Goal: Task Accomplishment & Management: Complete application form

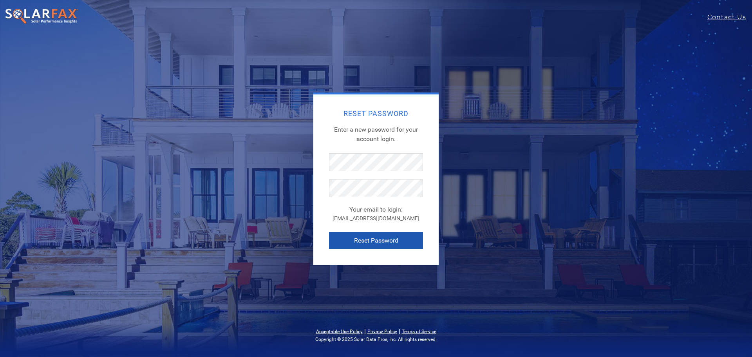
click at [369, 241] on button "Reset Password" at bounding box center [376, 240] width 94 height 17
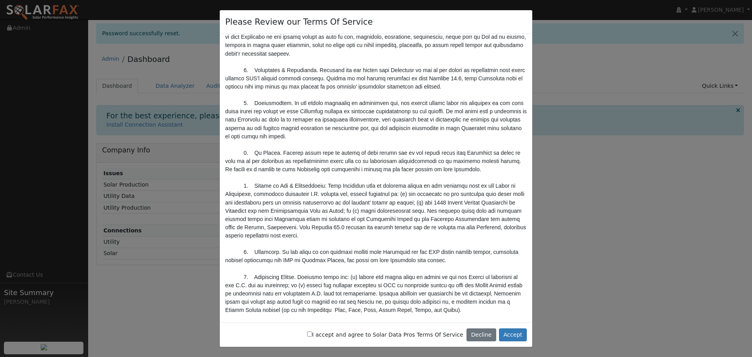
scroll to position [2575, 0]
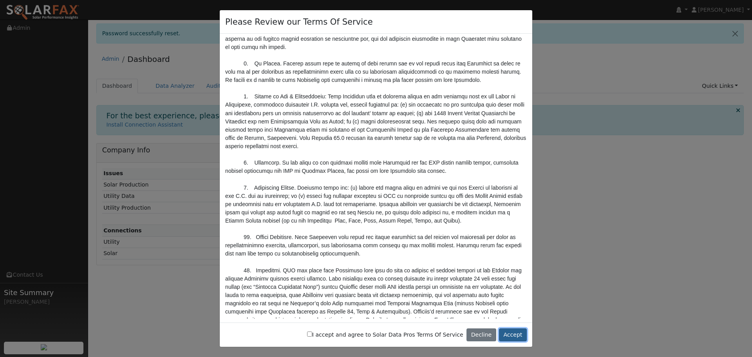
click at [516, 331] on button "Accept" at bounding box center [513, 334] width 28 height 13
click at [312, 335] on input "I accept and agree to Solar Data Pros Terms Of Service" at bounding box center [309, 333] width 5 height 5
checkbox input "true"
click at [513, 335] on button "Accept" at bounding box center [513, 334] width 28 height 13
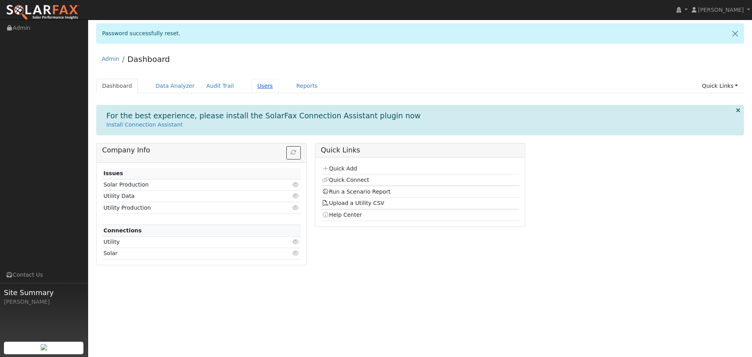
click at [257, 86] on link "Users" at bounding box center [264, 86] width 27 height 14
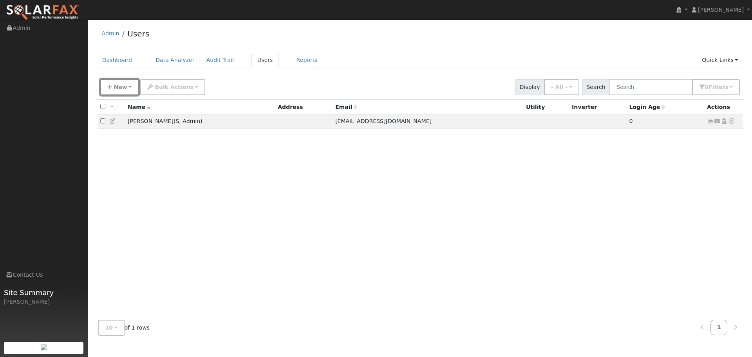
click at [121, 90] on span "New" at bounding box center [120, 87] width 13 height 6
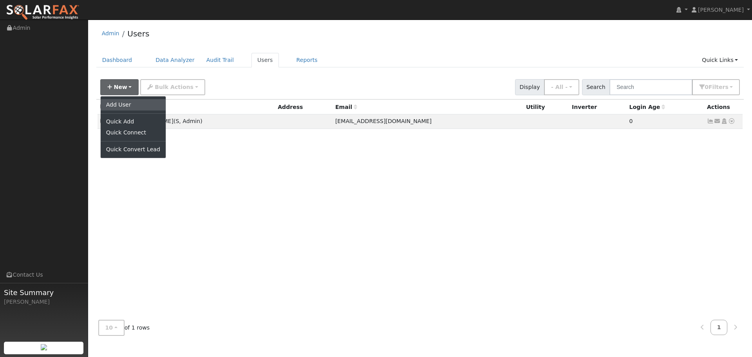
click at [121, 106] on link "Add User" at bounding box center [133, 104] width 65 height 11
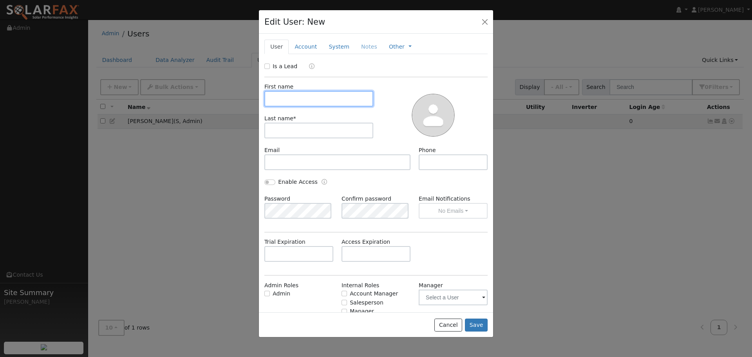
click at [287, 98] on input "text" at bounding box center [318, 99] width 109 height 16
type input "Nate"
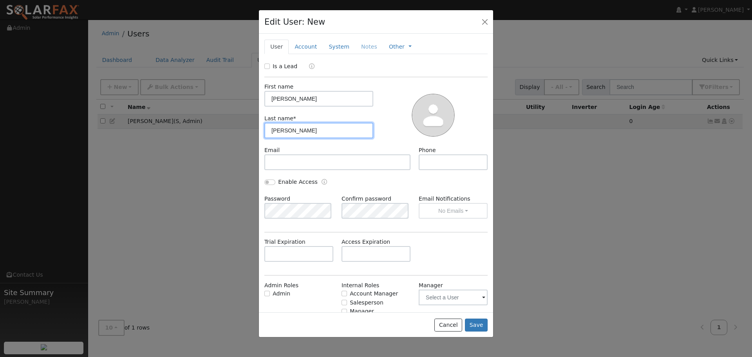
type input "Otto"
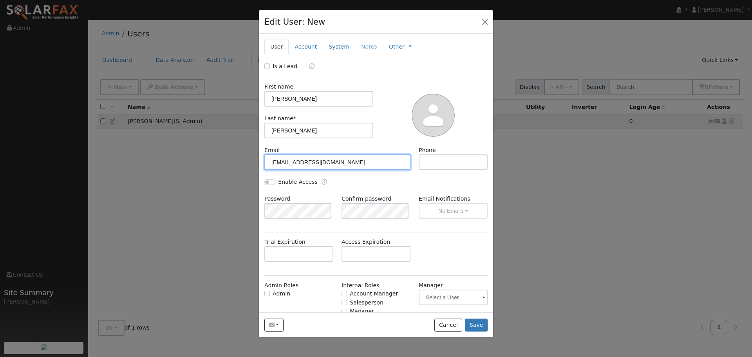
type input "nate@hotpurpleenergy.com"
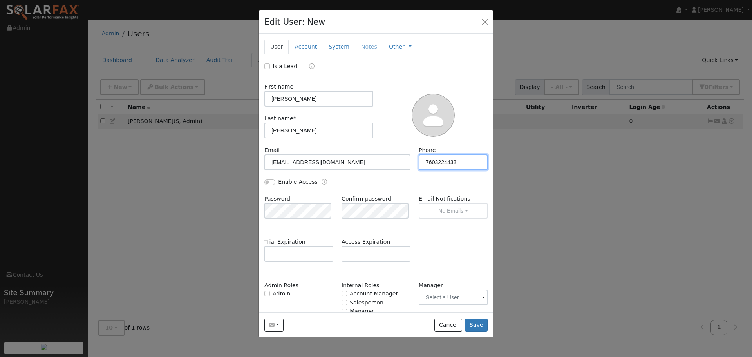
type input "7603224433"
click at [273, 180] on input "Enable Access" at bounding box center [269, 181] width 11 height 5
checkbox input "true"
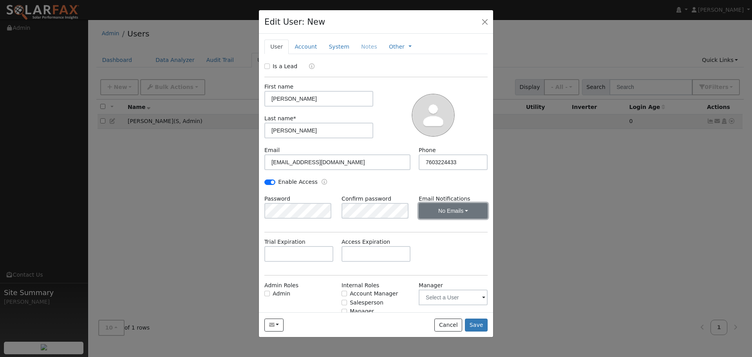
click at [461, 210] on button "No Emails" at bounding box center [453, 211] width 69 height 16
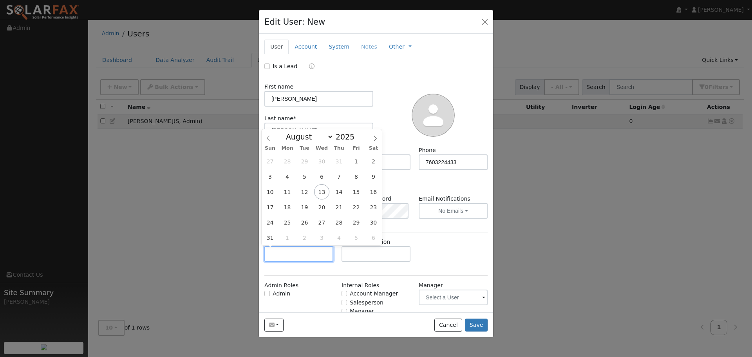
click at [302, 253] on input "text" at bounding box center [298, 254] width 69 height 16
click at [220, 263] on div at bounding box center [376, 178] width 752 height 357
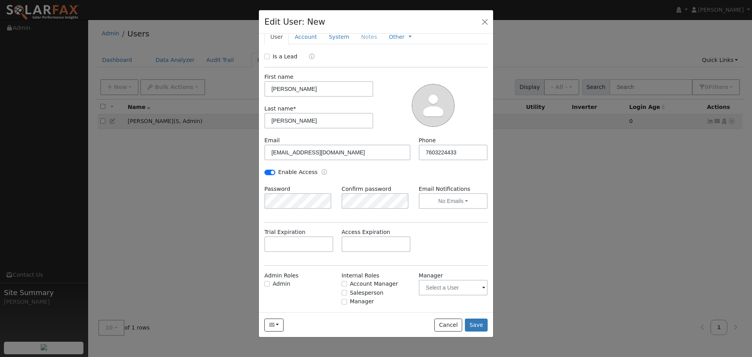
scroll to position [25, 0]
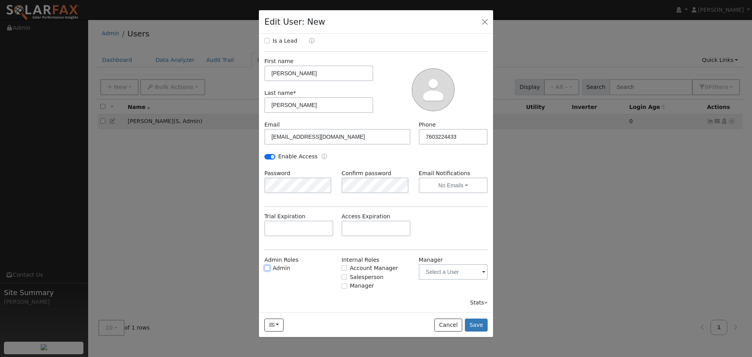
click at [268, 267] on input "Admin" at bounding box center [266, 267] width 5 height 5
checkbox input "true"
click at [480, 272] on input "text" at bounding box center [453, 272] width 69 height 16
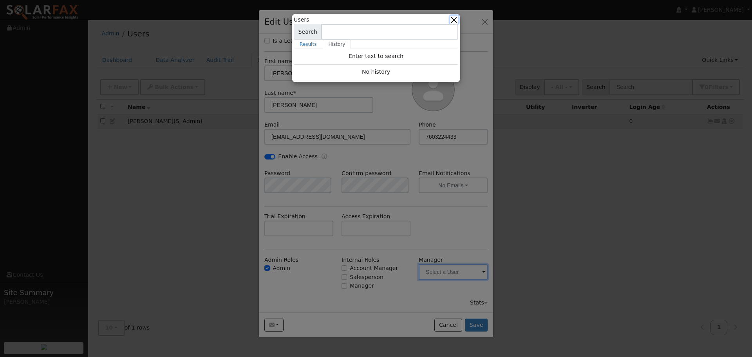
click at [457, 19] on button "button" at bounding box center [454, 20] width 8 height 8
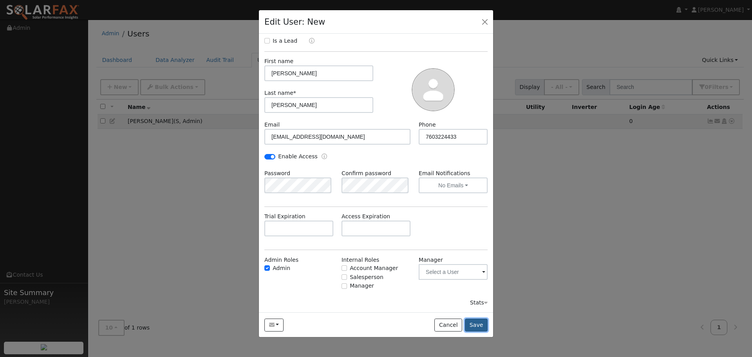
click at [480, 326] on button "Save" at bounding box center [476, 324] width 23 height 13
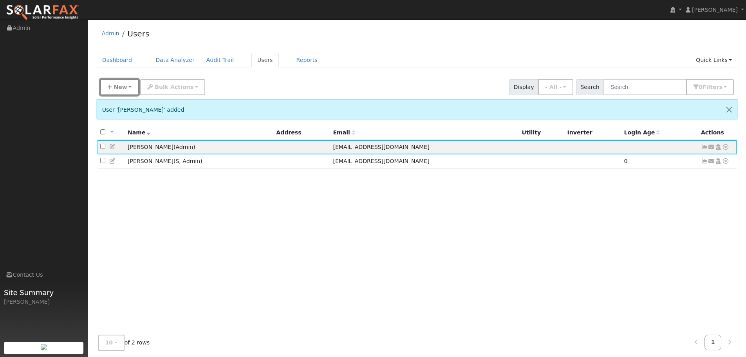
click at [119, 87] on span "New" at bounding box center [120, 87] width 13 height 6
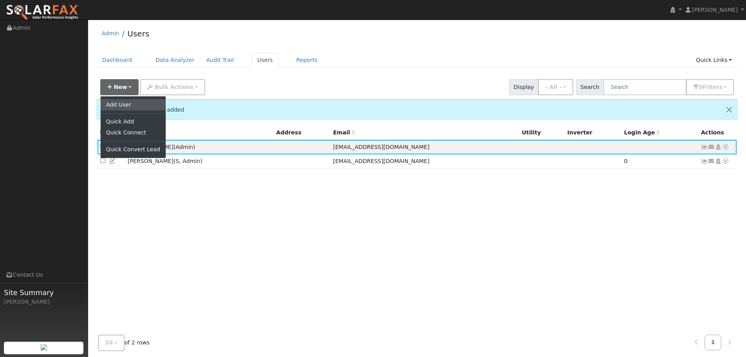
click at [121, 103] on link "Add User" at bounding box center [133, 104] width 65 height 11
checkbox input "false"
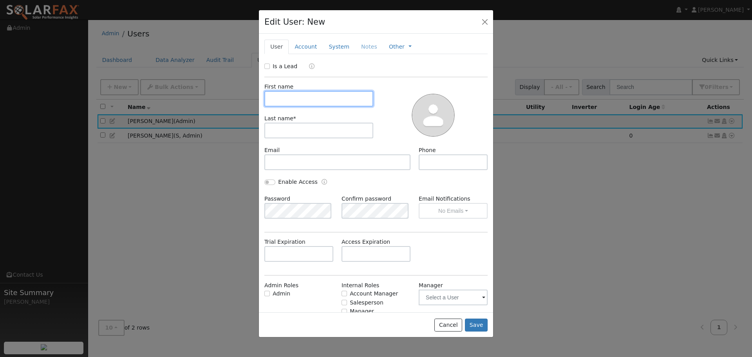
click at [279, 94] on input "text" at bounding box center [318, 99] width 109 height 16
type input "Reuben"
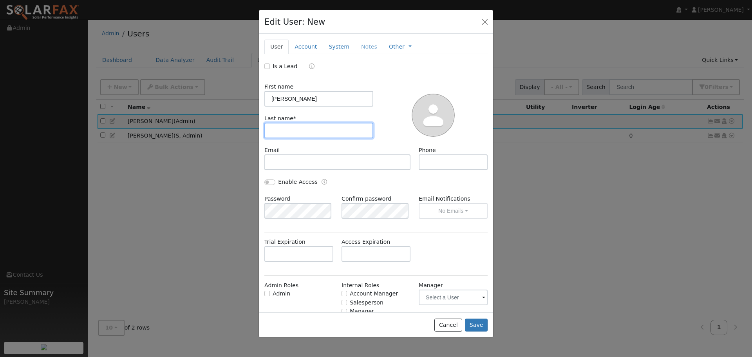
click at [292, 133] on input "text" at bounding box center [318, 131] width 109 height 16
type input "Schy"
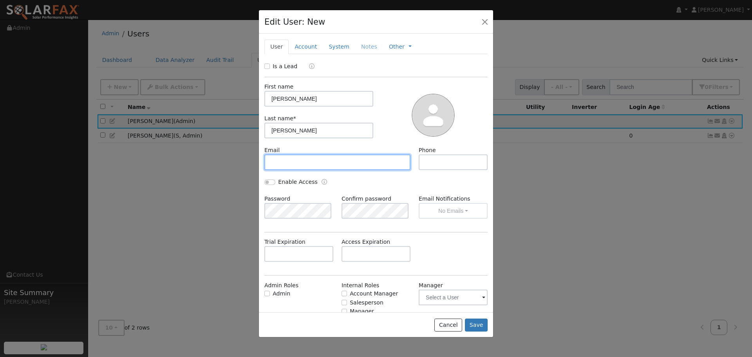
click at [305, 164] on input "text" at bounding box center [337, 162] width 146 height 16
type input "reuben@hotpurpleenergy.com"
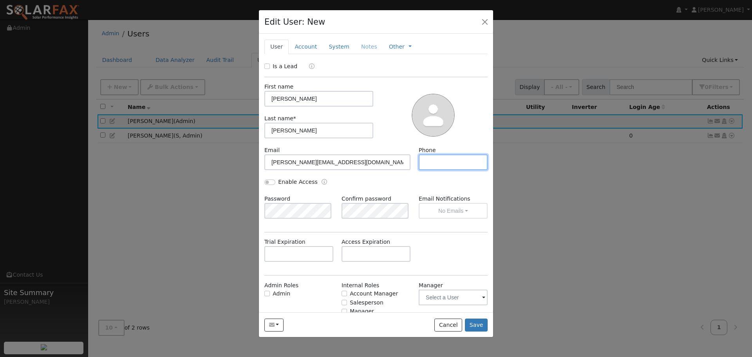
click at [433, 163] on input "text" at bounding box center [453, 162] width 69 height 16
type input "7603224433"
click at [272, 182] on input "Enable Access" at bounding box center [269, 181] width 11 height 5
checkbox input "true"
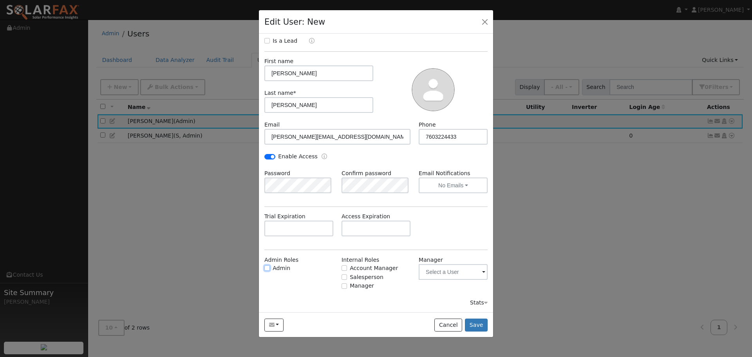
click at [266, 267] on input "Admin" at bounding box center [266, 267] width 5 height 5
checkbox input "true"
click at [473, 325] on button "Save" at bounding box center [476, 324] width 23 height 13
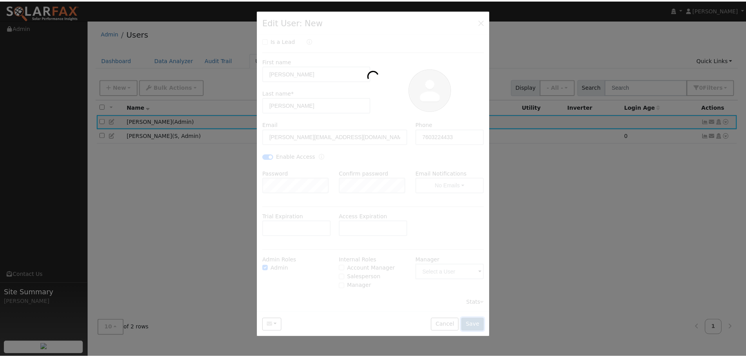
scroll to position [0, 0]
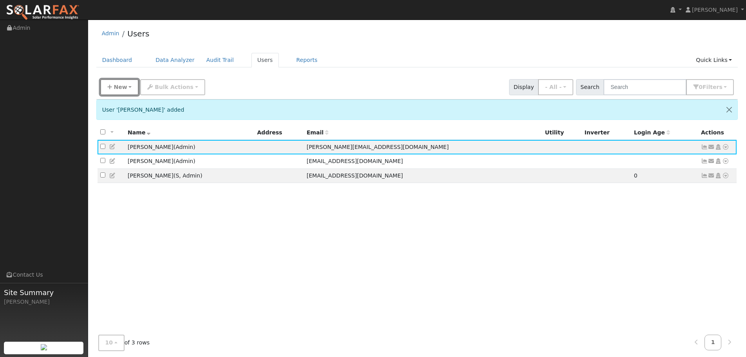
click at [116, 86] on span "New" at bounding box center [120, 87] width 13 height 6
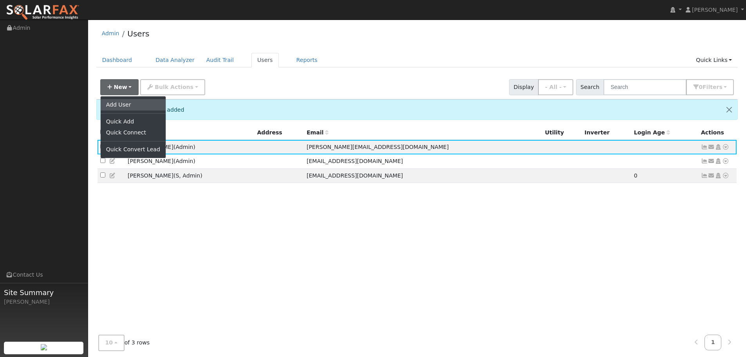
click at [119, 105] on link "Add User" at bounding box center [133, 104] width 65 height 11
checkbox input "false"
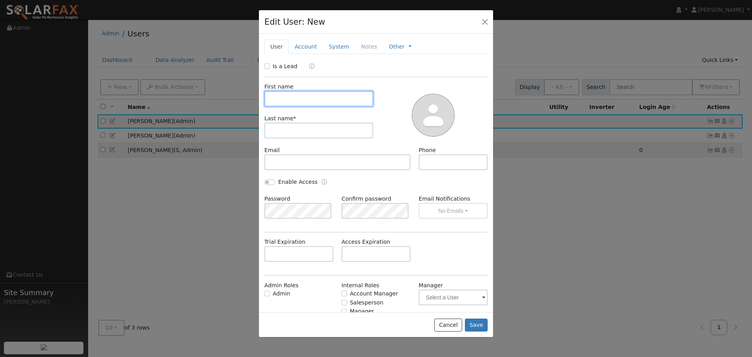
click at [289, 96] on input "text" at bounding box center [318, 99] width 109 height 16
type input "Ryan"
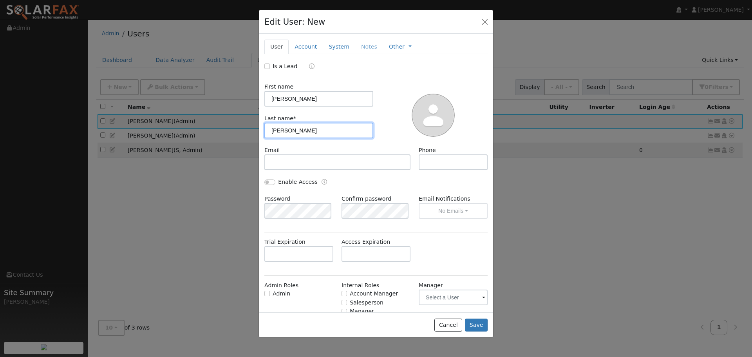
type input "Guillory"
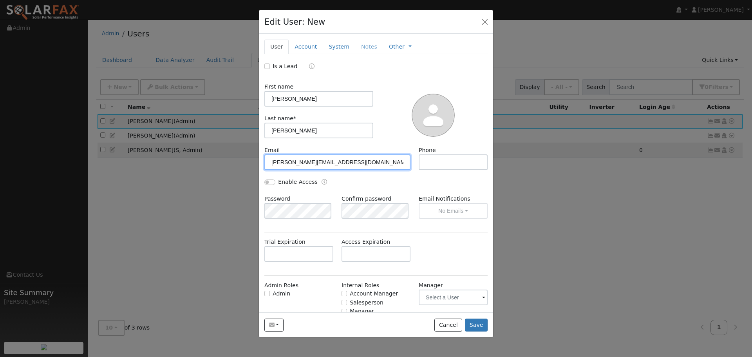
type input "ryan@hotpurpleenergy.com"
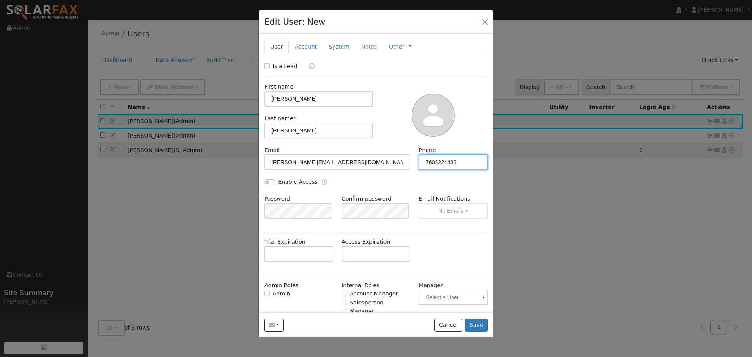
type input "7603224433"
click at [267, 182] on input "Enable Access" at bounding box center [269, 181] width 11 height 5
checkbox input "true"
click at [268, 292] on input "Admin" at bounding box center [266, 293] width 5 height 5
checkbox input "true"
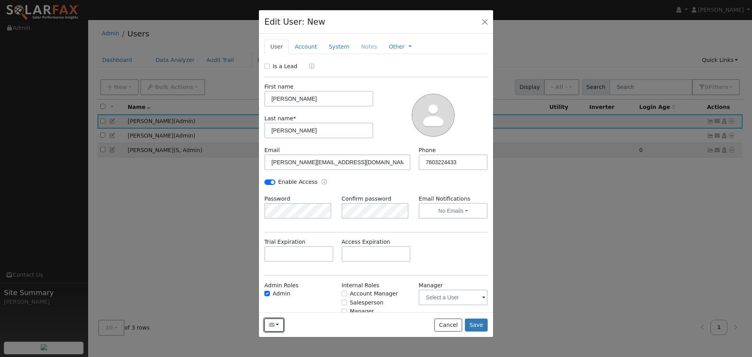
click at [278, 325] on button "button" at bounding box center [273, 324] width 19 height 13
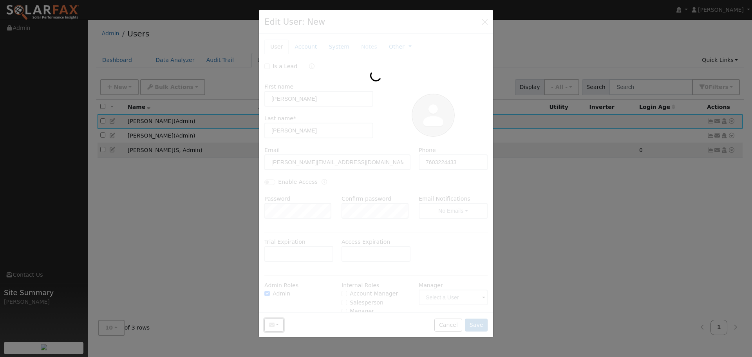
checkbox input "false"
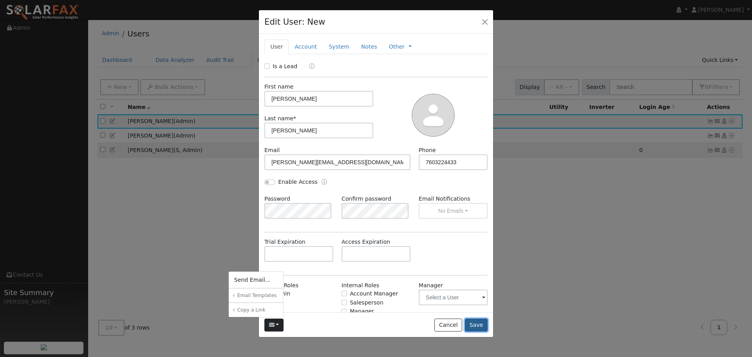
click at [477, 327] on button "Save" at bounding box center [476, 324] width 23 height 13
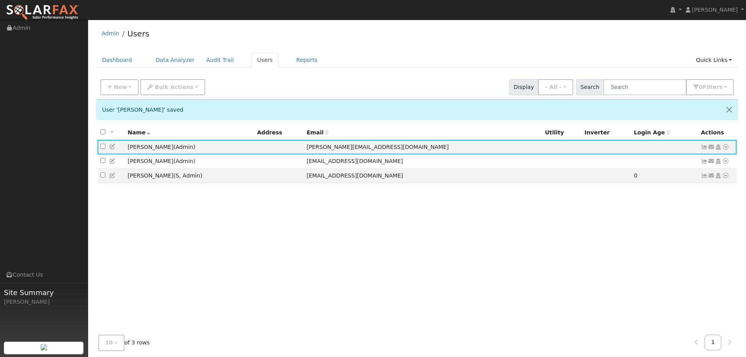
click at [49, 8] on img at bounding box center [43, 12] width 74 height 16
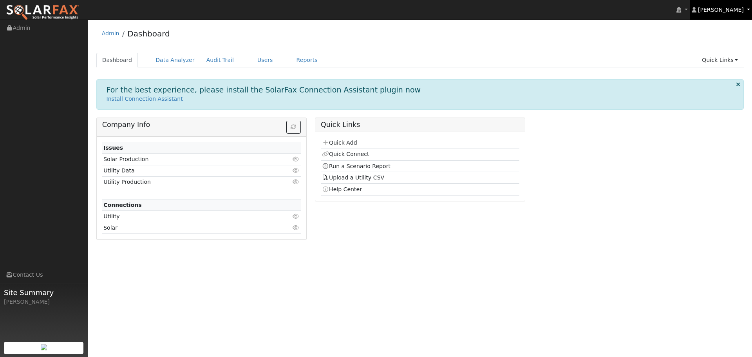
click at [719, 11] on span "Drew Allanbeck" at bounding box center [721, 10] width 46 height 6
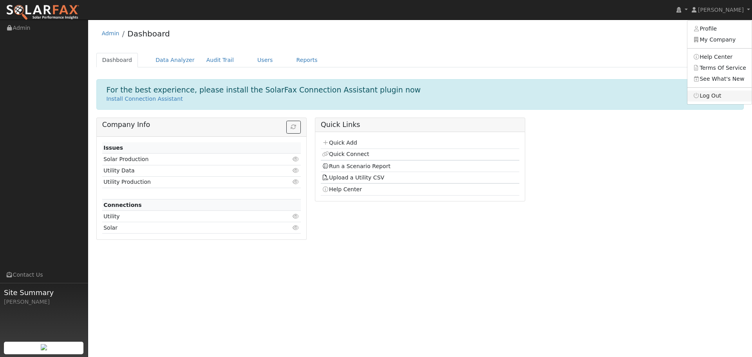
click at [707, 97] on link "Log Out" at bounding box center [719, 95] width 64 height 11
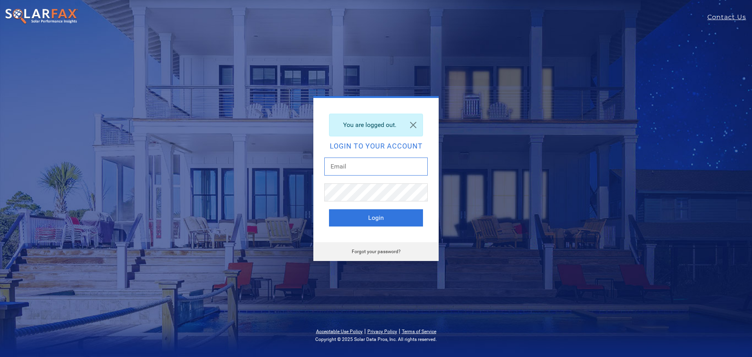
click at [351, 166] on input "text" at bounding box center [375, 166] width 103 height 18
click at [373, 171] on input "text" at bounding box center [375, 166] width 103 height 18
type input "drew@hotpurpleenergy.com"
click at [361, 215] on button "Login" at bounding box center [376, 217] width 94 height 17
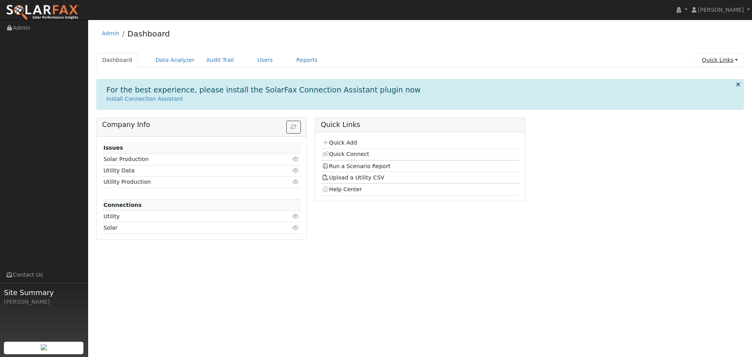
click at [718, 59] on link "Quick Links" at bounding box center [720, 60] width 48 height 14
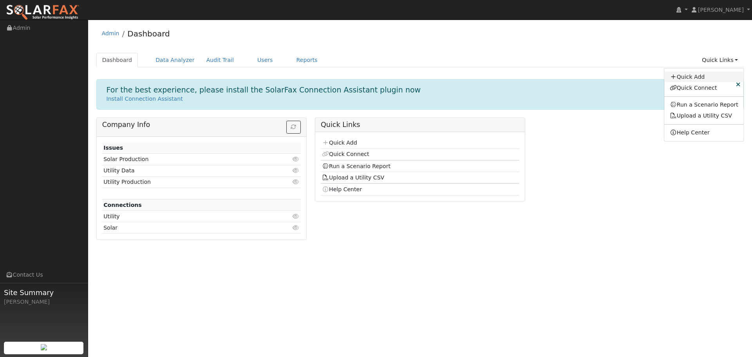
click at [699, 77] on link "Quick Add" at bounding box center [703, 76] width 79 height 11
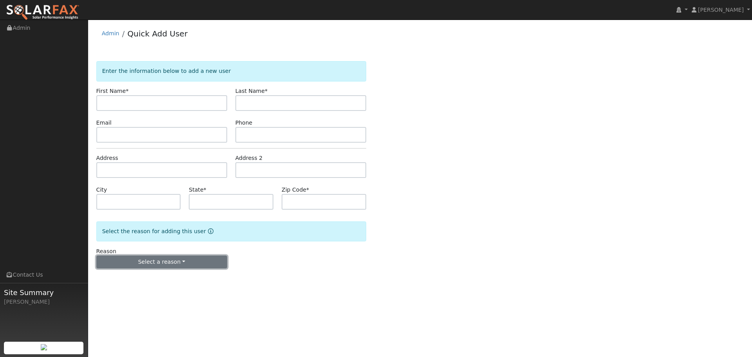
click at [186, 259] on button "Select a reason" at bounding box center [161, 261] width 131 height 13
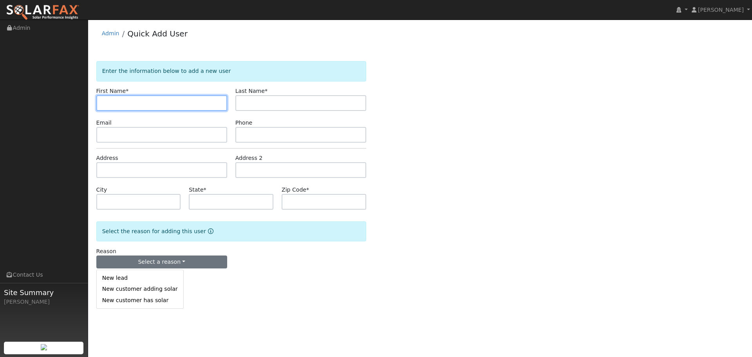
click at [120, 105] on input "text" at bounding box center [161, 103] width 131 height 16
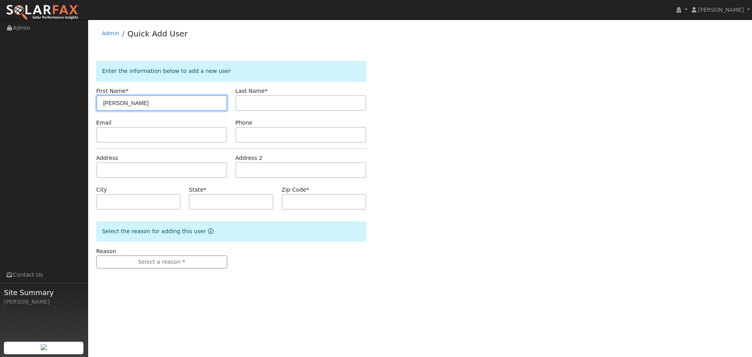
type input "Andrew"
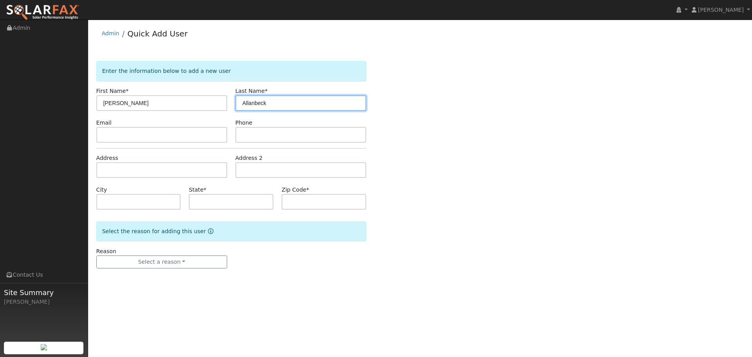
type input "Allanbeck"
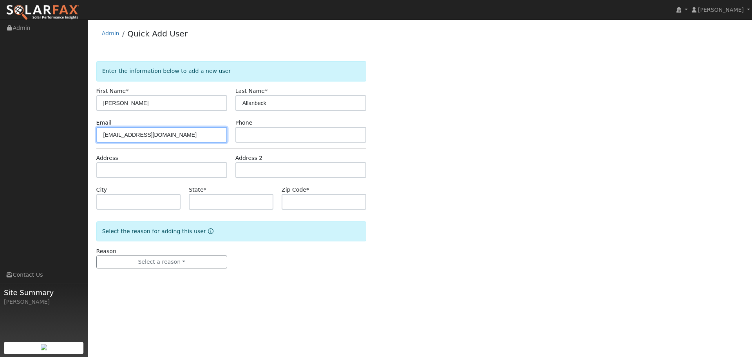
type input "aallanbeck@ymail.com"
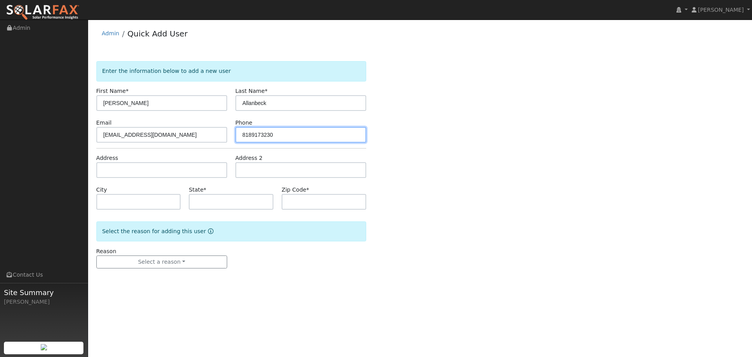
type input "8189173230"
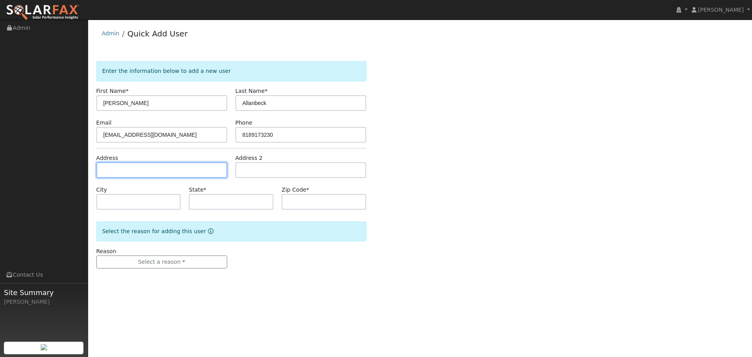
click at [131, 165] on input "text" at bounding box center [161, 170] width 131 height 16
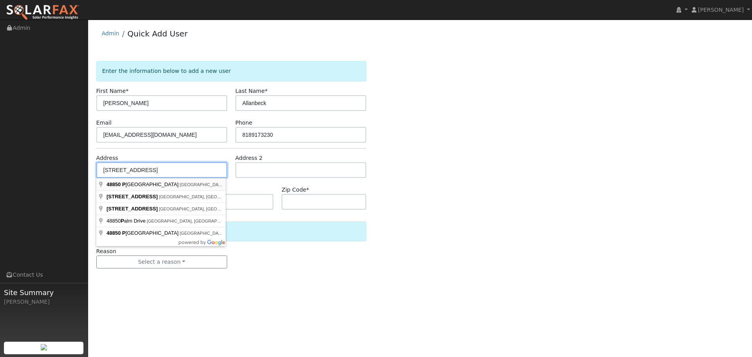
type input "48850 Paradise Avenue"
type input "Morongo Valley"
type input "CA"
type input "92256"
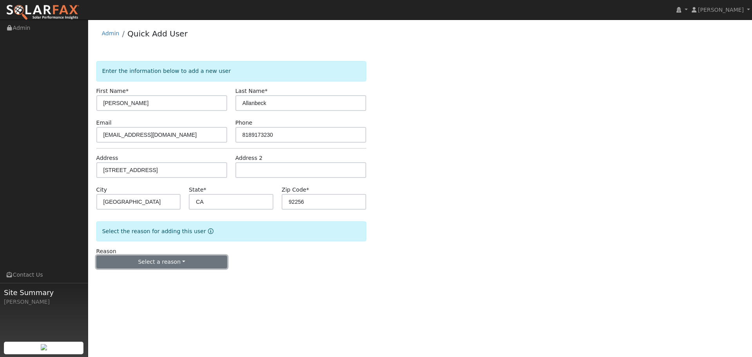
click at [130, 260] on button "Select a reason" at bounding box center [161, 261] width 131 height 13
click at [119, 301] on link "New customer has solar" at bounding box center [140, 299] width 87 height 11
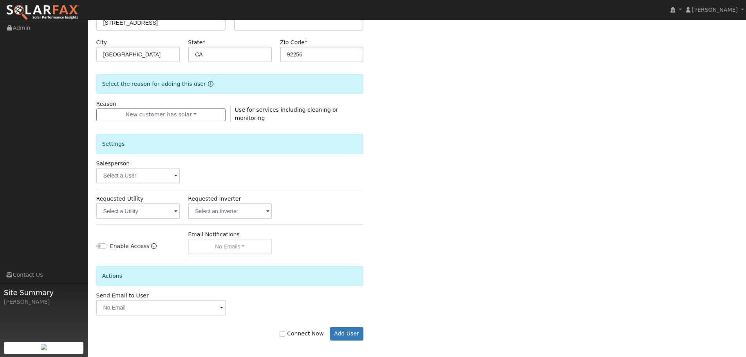
scroll to position [149, 0]
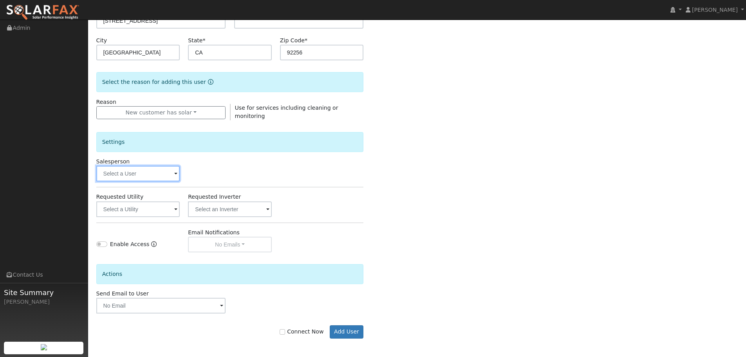
click at [173, 173] on input "text" at bounding box center [138, 174] width 84 height 16
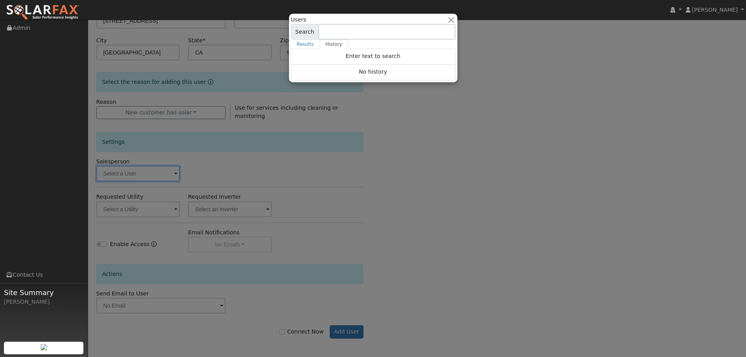
click at [447, 171] on div at bounding box center [373, 178] width 746 height 357
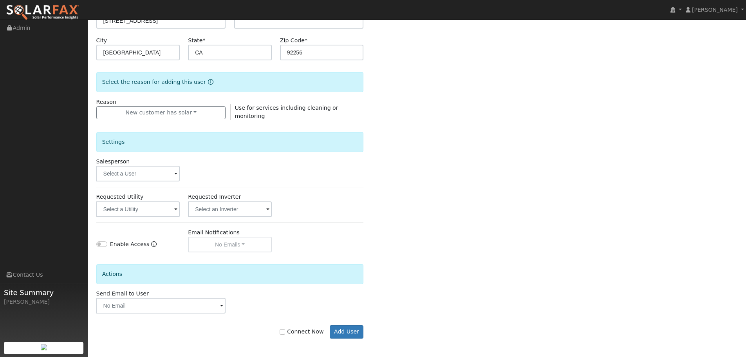
click at [174, 206] on span at bounding box center [175, 209] width 3 height 9
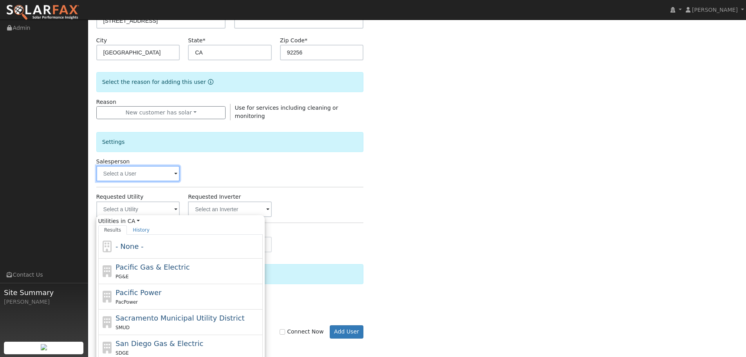
click at [164, 172] on input "text" at bounding box center [138, 174] width 84 height 16
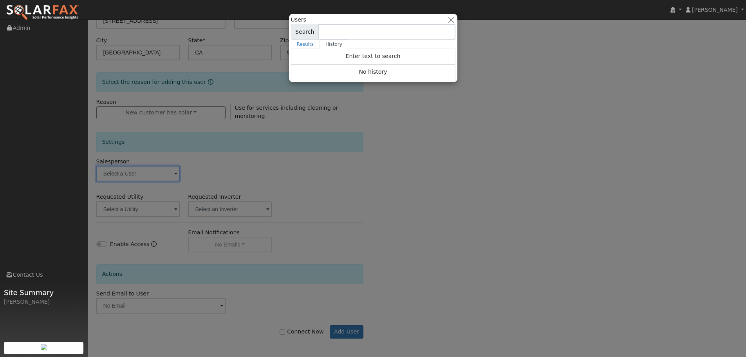
click at [326, 190] on div at bounding box center [373, 178] width 746 height 357
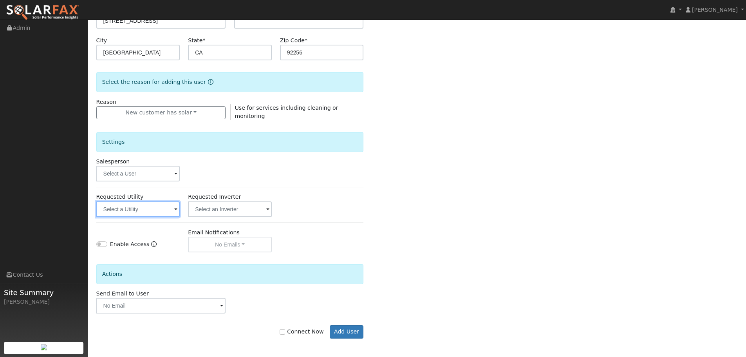
click at [172, 206] on input "text" at bounding box center [138, 209] width 84 height 16
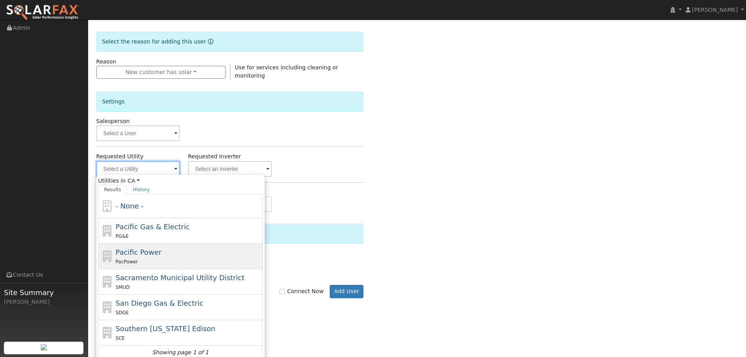
scroll to position [193, 0]
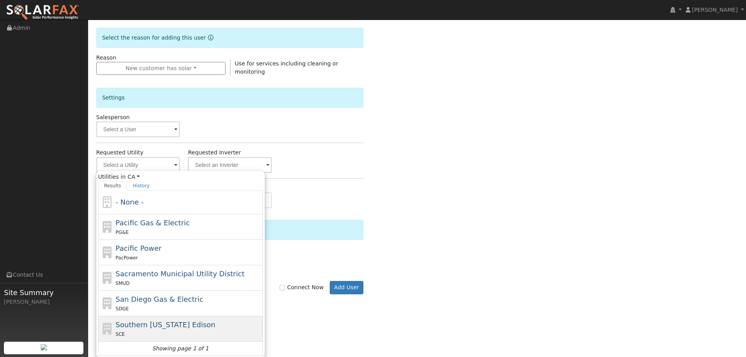
click at [141, 326] on span "Southern California Edison" at bounding box center [166, 324] width 100 height 8
type input "Southern California Edison"
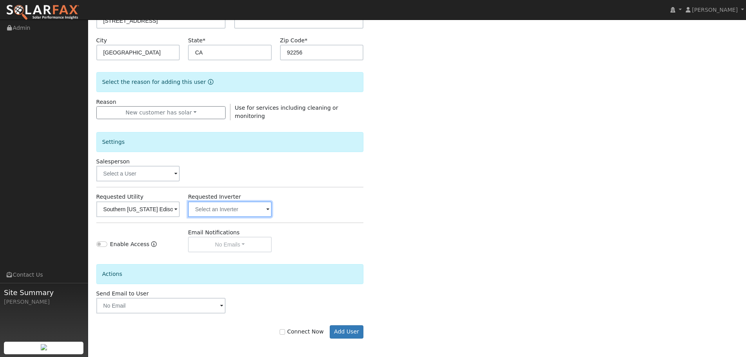
click at [180, 206] on input "text" at bounding box center [138, 209] width 84 height 16
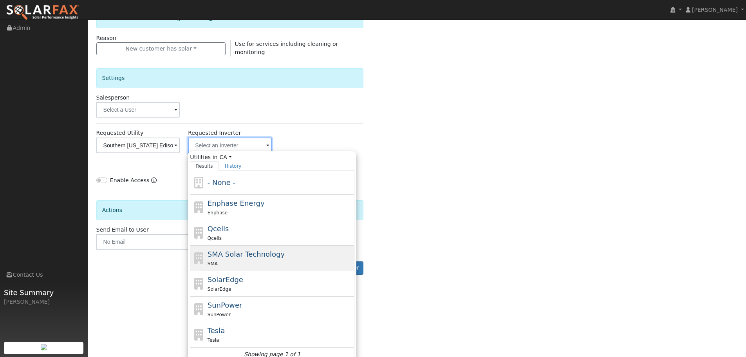
scroll to position [219, 0]
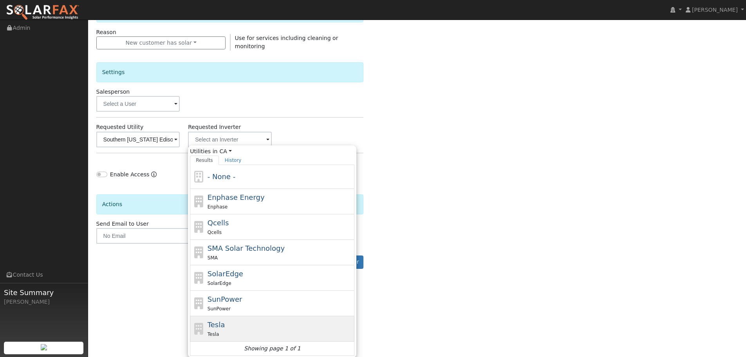
click at [227, 325] on div "Tesla Tesla" at bounding box center [280, 328] width 145 height 19
type input "Tesla"
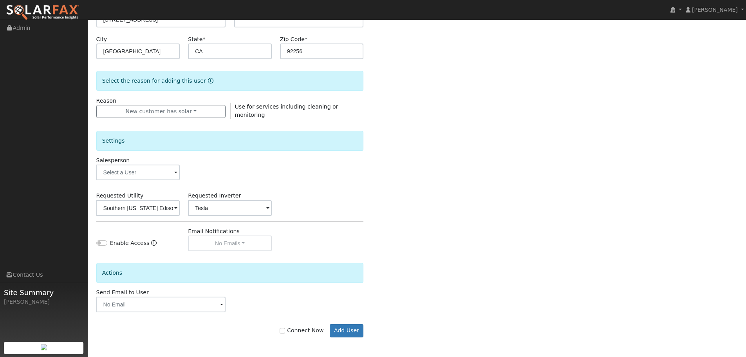
scroll to position [149, 0]
click at [104, 244] on input "Enable Access" at bounding box center [101, 243] width 11 height 5
click at [100, 243] on input "Enable Access" at bounding box center [101, 243] width 11 height 5
click at [257, 245] on div "Email Notifications No Emails No Emails Weekly Emails Monthly Emails" at bounding box center [230, 240] width 92 height 24
click at [103, 243] on input "Enable Access" at bounding box center [101, 243] width 11 height 5
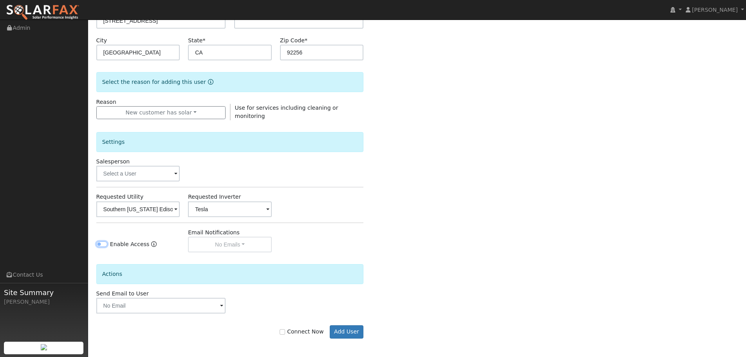
checkbox input "true"
click at [245, 246] on button "No Emails" at bounding box center [230, 244] width 84 height 16
click at [221, 273] on link "Weekly Emails" at bounding box center [216, 271] width 54 height 11
click at [147, 302] on input "text" at bounding box center [161, 306] width 130 height 16
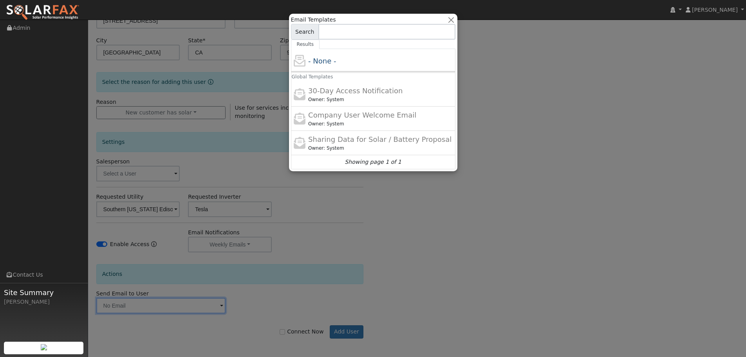
click at [217, 305] on div at bounding box center [373, 178] width 746 height 357
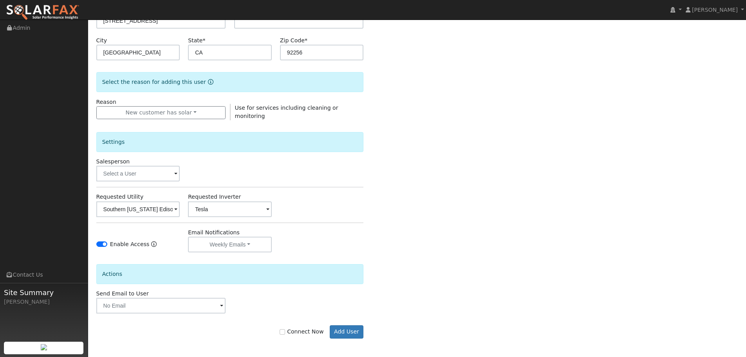
click at [222, 305] on span at bounding box center [221, 305] width 3 height 9
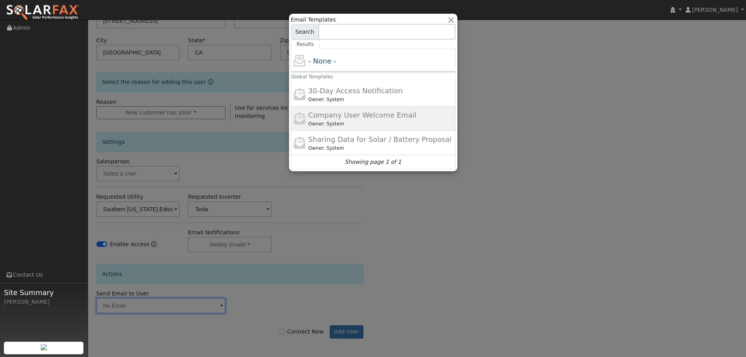
click at [350, 117] on span "Company User Welcome Email" at bounding box center [362, 115] width 108 height 8
type input "Company User Welcome Email"
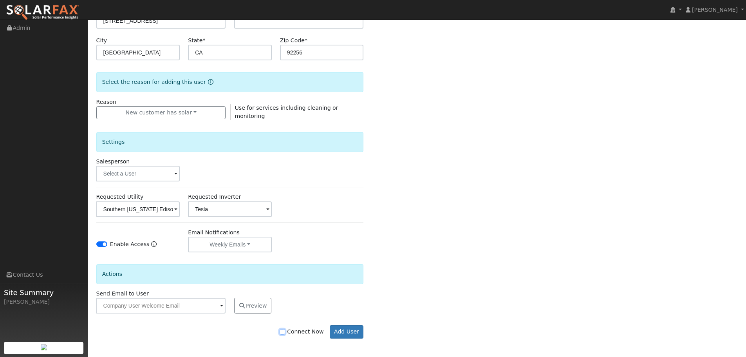
click at [285, 332] on input "Connect Now" at bounding box center [282, 331] width 5 height 5
checkbox input "true"
click at [348, 330] on button "Add User" at bounding box center [347, 331] width 34 height 13
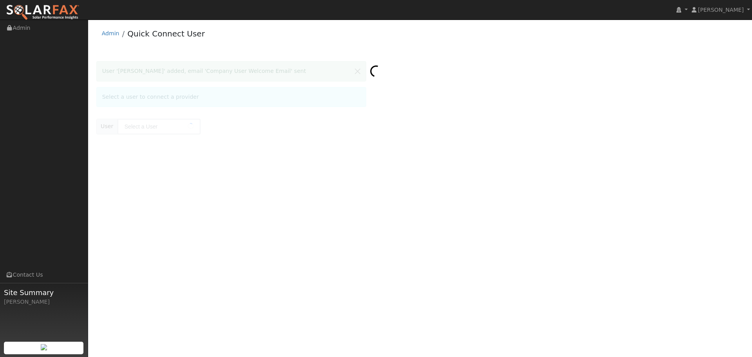
type input "[PERSON_NAME]"
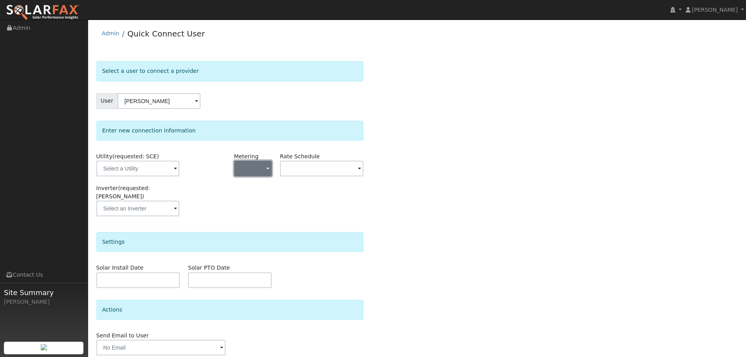
click at [266, 169] on span "button" at bounding box center [267, 169] width 3 height 8
click at [248, 201] on link "NEM" at bounding box center [262, 196] width 54 height 11
click at [179, 168] on input "text" at bounding box center [137, 169] width 83 height 16
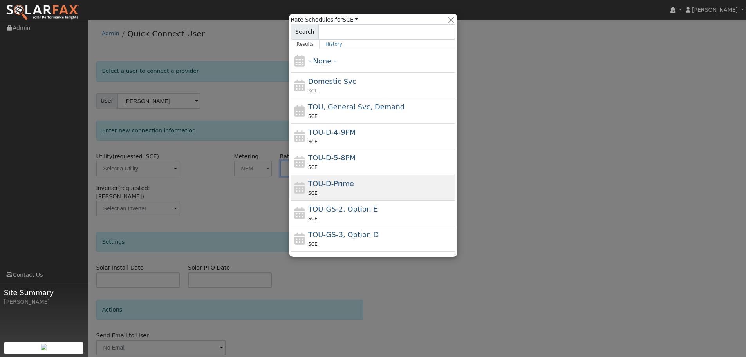
click at [345, 190] on div "SCE" at bounding box center [380, 193] width 145 height 8
type input "TOU-D-Prime"
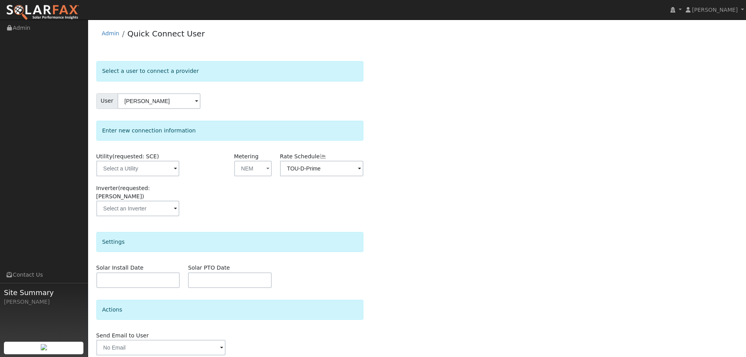
click at [174, 173] on span at bounding box center [175, 168] width 3 height 9
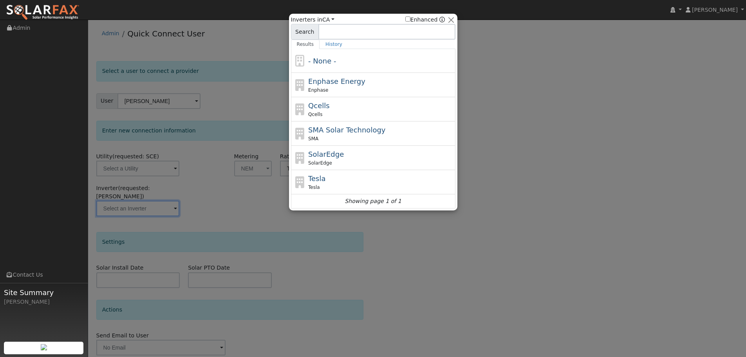
click at [172, 201] on div at bounding box center [373, 178] width 746 height 357
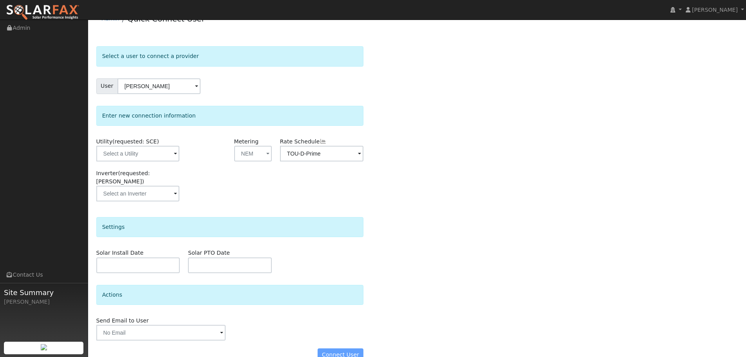
scroll to position [23, 0]
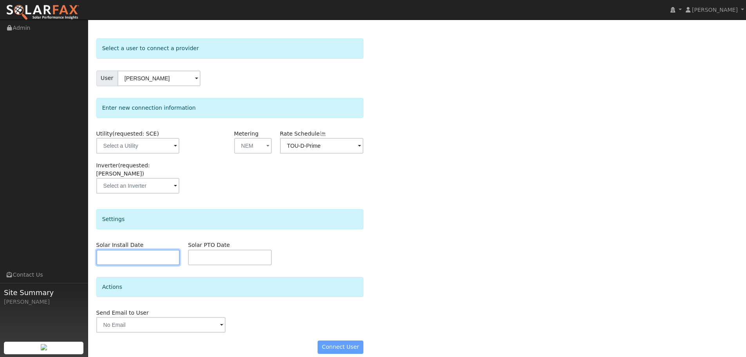
click at [128, 249] on input "text" at bounding box center [138, 257] width 84 height 16
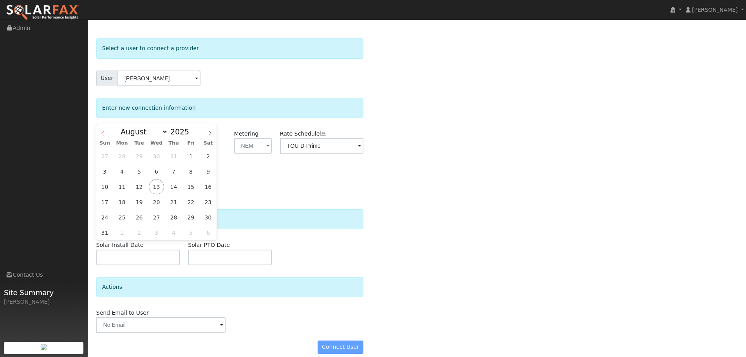
click at [103, 133] on icon at bounding box center [102, 132] width 5 height 5
click at [162, 134] on select "January February March April May June July August September October November De…" at bounding box center [142, 131] width 51 height 9
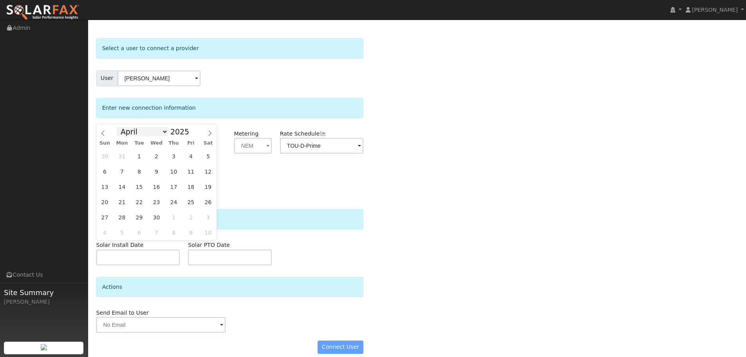
click at [164, 132] on select "January February March April May June July August September October November De…" at bounding box center [142, 131] width 51 height 9
click at [163, 132] on select "January February March April May June July August September October November De…" at bounding box center [142, 131] width 51 height 9
click at [103, 133] on icon at bounding box center [102, 132] width 5 height 5
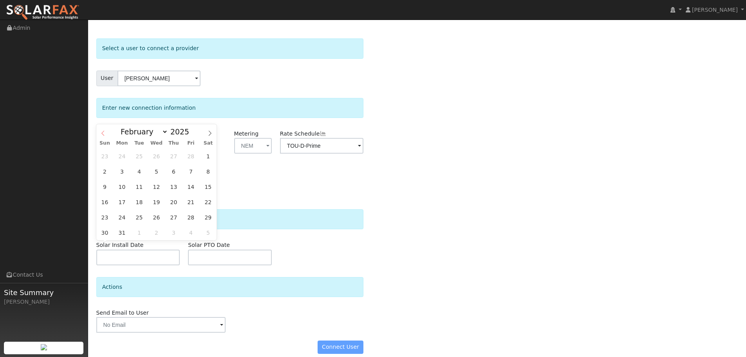
select select "0"
click at [103, 133] on icon at bounding box center [102, 132] width 5 height 5
type input "2024"
click at [103, 133] on icon at bounding box center [102, 132] width 5 height 5
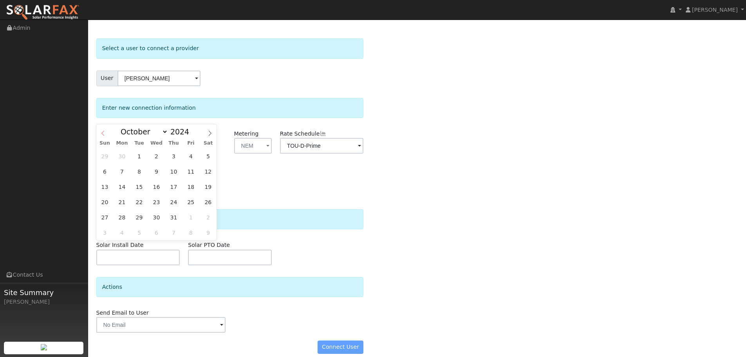
click at [103, 133] on icon at bounding box center [102, 132] width 5 height 5
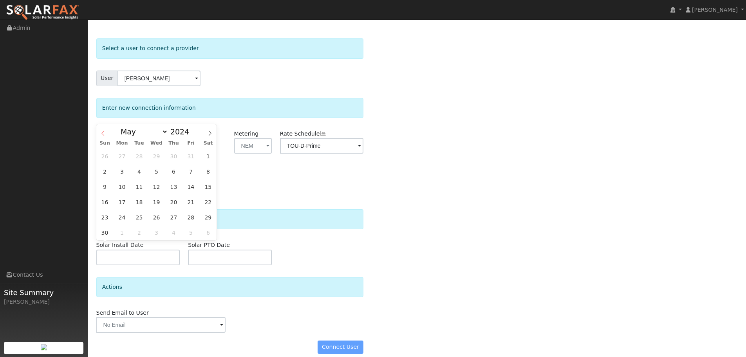
click at [103, 133] on icon at bounding box center [102, 132] width 5 height 5
select select "0"
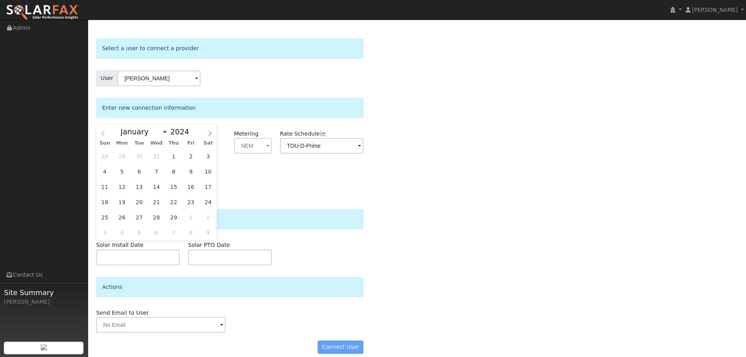
click at [103, 133] on icon at bounding box center [102, 132] width 5 height 5
type input "2023"
click at [104, 133] on icon at bounding box center [102, 132] width 5 height 5
click at [105, 133] on icon at bounding box center [102, 132] width 5 height 5
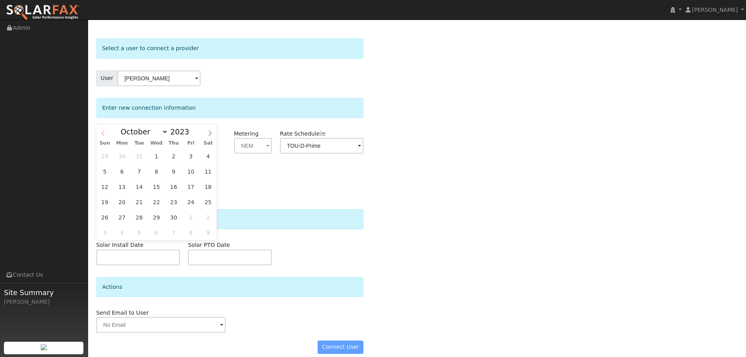
select select "8"
click at [191, 157] on span "1" at bounding box center [190, 155] width 15 height 15
type input "09/01/2023"
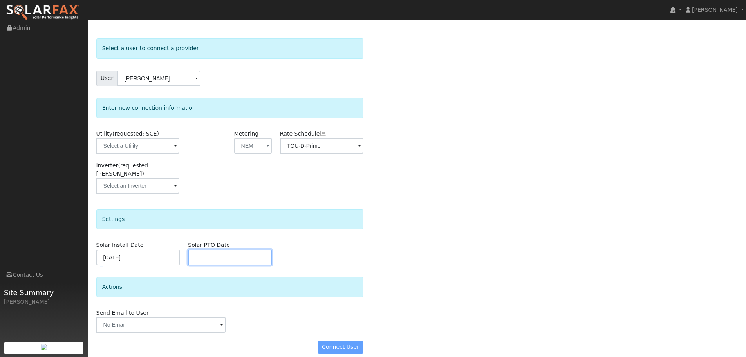
click at [212, 249] on input "text" at bounding box center [230, 257] width 84 height 16
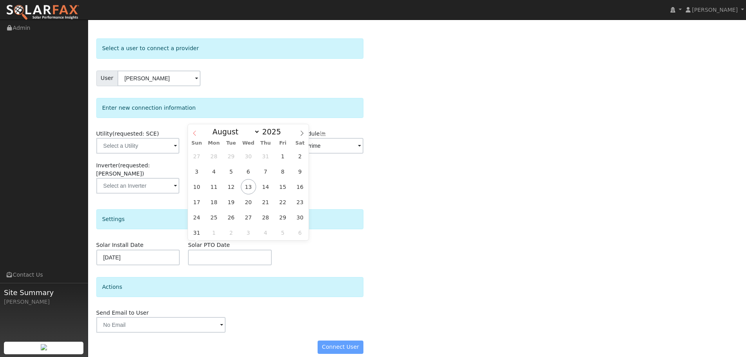
click at [197, 135] on icon at bounding box center [194, 132] width 5 height 5
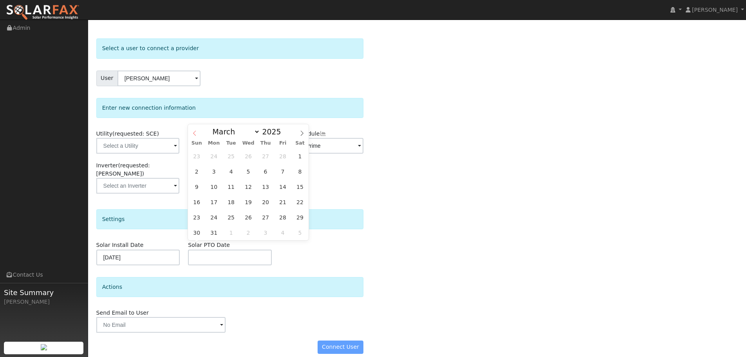
click at [197, 135] on icon at bounding box center [194, 132] width 5 height 5
select select "0"
click at [197, 135] on icon at bounding box center [194, 132] width 5 height 5
type input "2024"
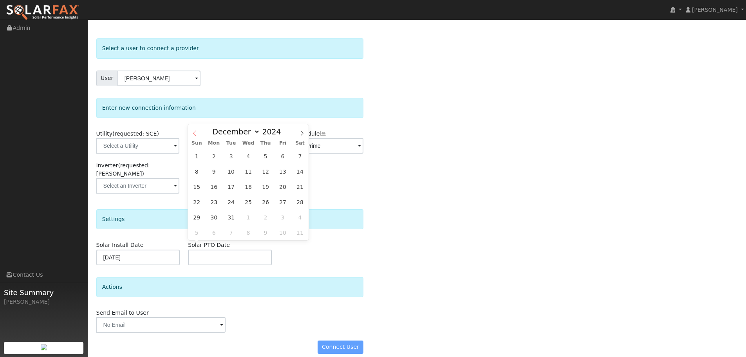
click at [197, 135] on icon at bounding box center [194, 132] width 5 height 5
select select "10"
click at [283, 132] on span at bounding box center [285, 134] width 5 height 4
type input "2022"
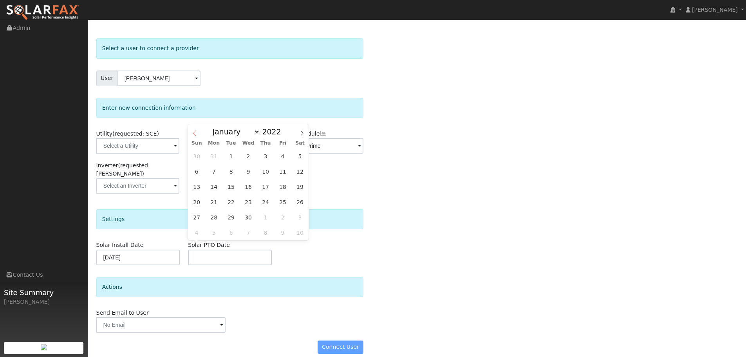
click at [197, 133] on icon at bounding box center [194, 132] width 5 height 5
select select "7"
click at [267, 186] on span "18" at bounding box center [265, 186] width 15 height 15
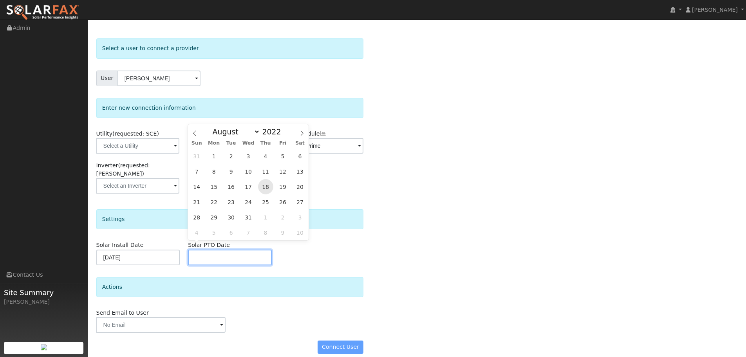
type input "08/18/2022"
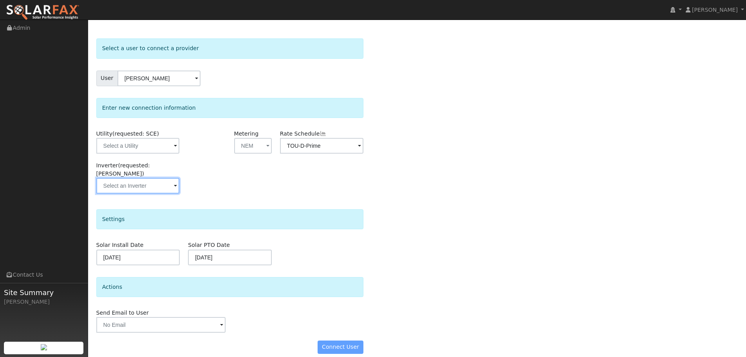
click at [169, 153] on input "text" at bounding box center [137, 146] width 83 height 16
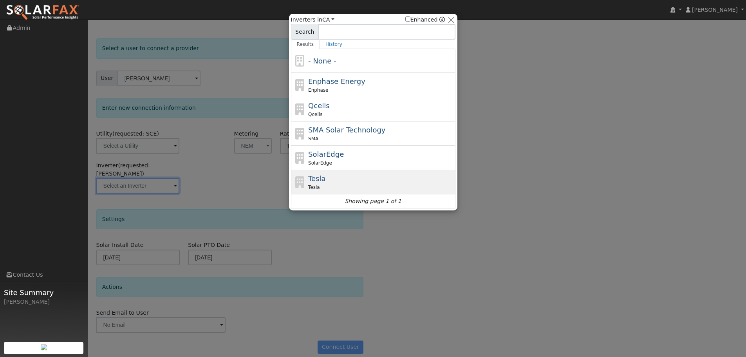
click at [329, 183] on div "Tesla Tesla" at bounding box center [380, 182] width 145 height 18
type input "Tesla"
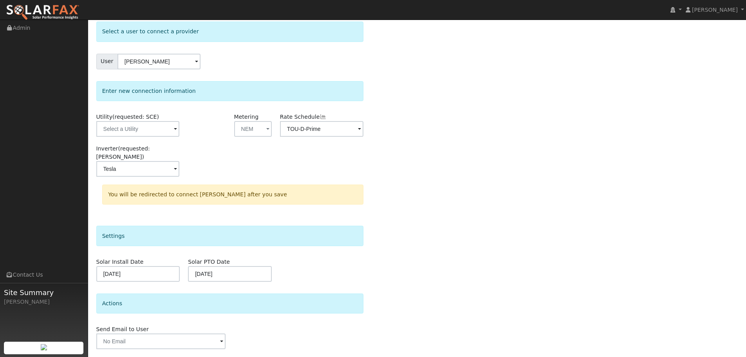
scroll to position [56, 0]
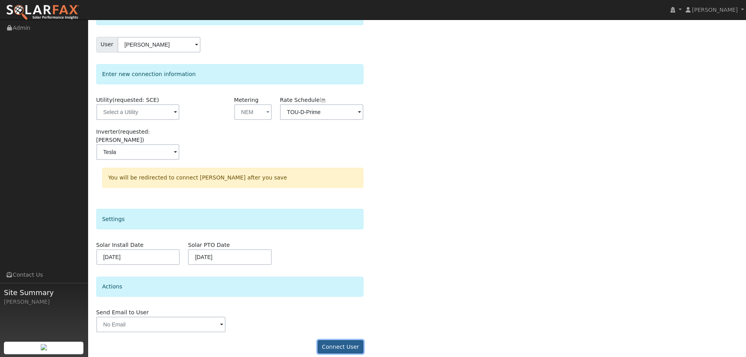
click at [341, 340] on button "Connect User" at bounding box center [341, 346] width 46 height 13
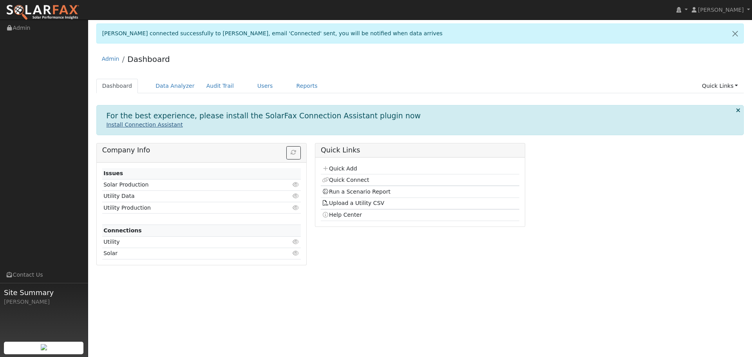
click at [152, 124] on link "Install Connection Assistant" at bounding box center [145, 124] width 76 height 6
click at [114, 87] on link "Dashboard" at bounding box center [117, 86] width 42 height 14
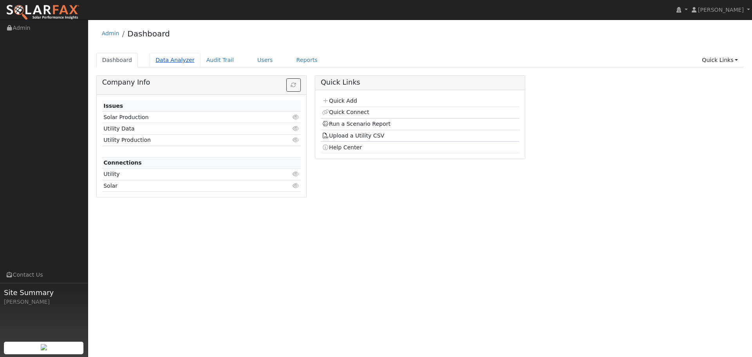
click at [170, 60] on link "Data Analyzer" at bounding box center [175, 60] width 51 height 14
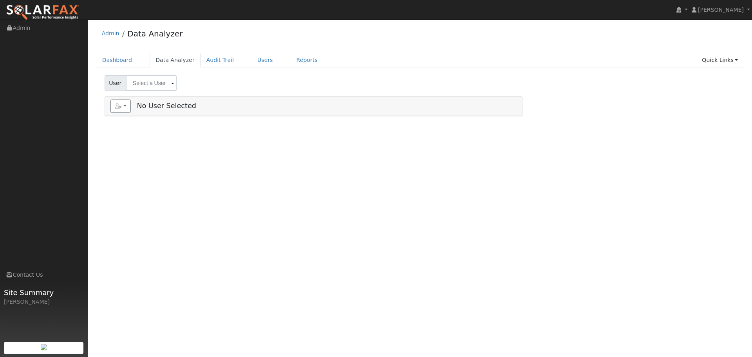
click at [171, 83] on span at bounding box center [172, 83] width 3 height 9
click at [209, 64] on link "Audit Trail" at bounding box center [219, 60] width 39 height 14
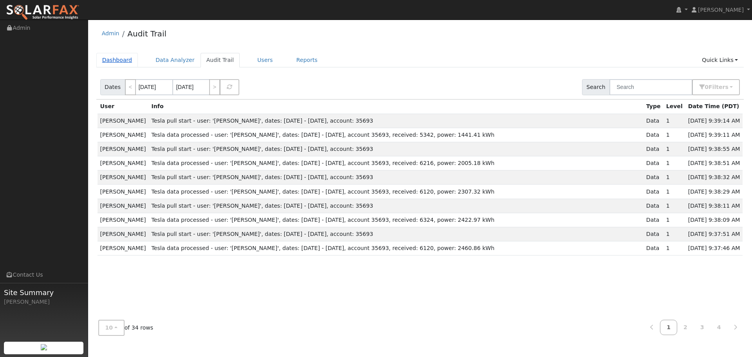
click at [120, 59] on link "Dashboard" at bounding box center [117, 60] width 42 height 14
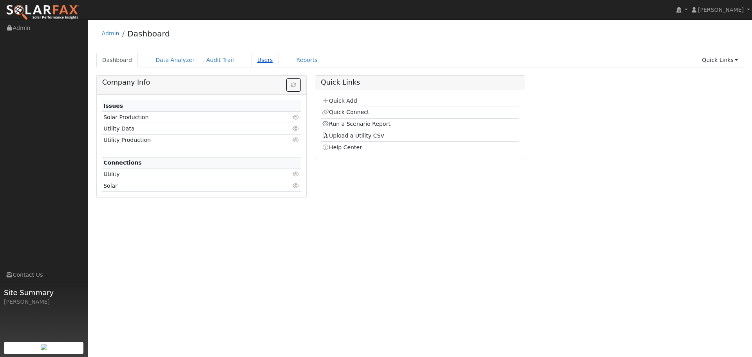
click at [253, 61] on link "Users" at bounding box center [264, 60] width 27 height 14
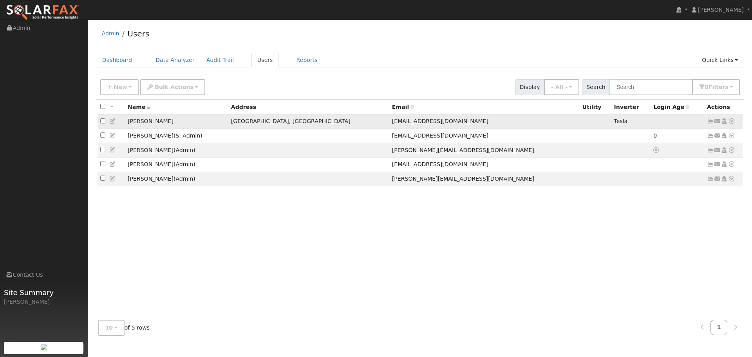
click at [710, 122] on icon at bounding box center [710, 120] width 7 height 5
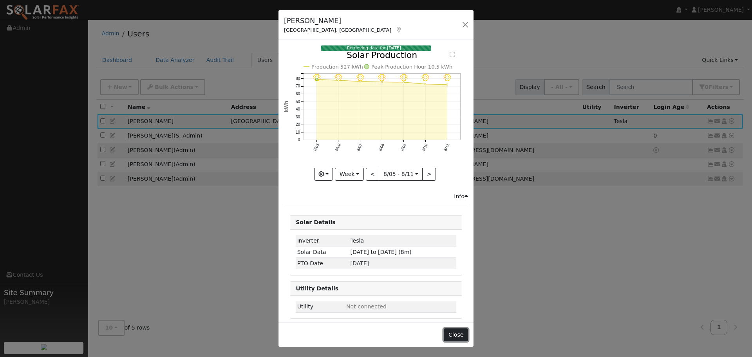
click at [455, 336] on button "Close" at bounding box center [456, 334] width 24 height 13
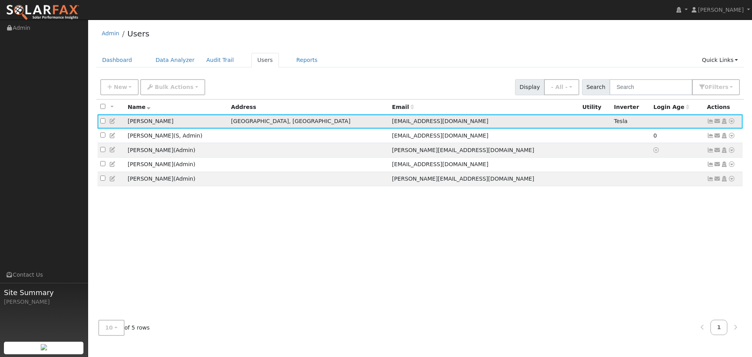
click at [724, 122] on icon at bounding box center [723, 120] width 7 height 5
